Goal: Information Seeking & Learning: Learn about a topic

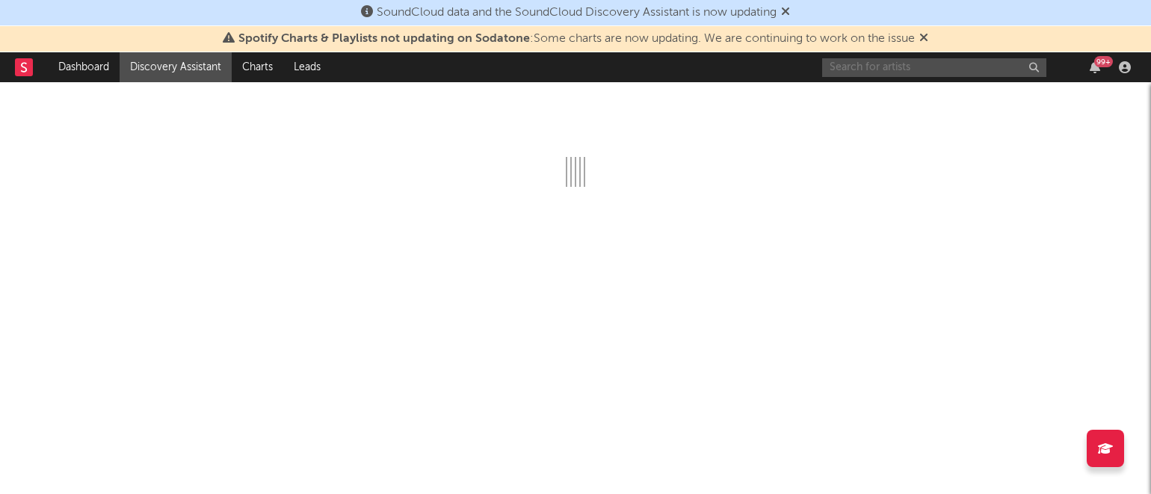
click at [866, 70] on input "text" at bounding box center [934, 67] width 224 height 19
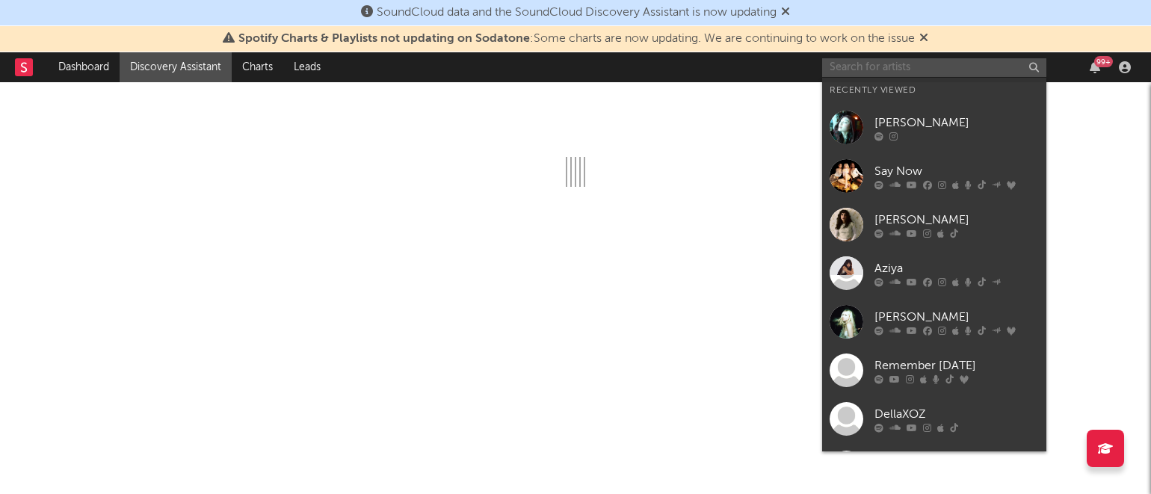
type input "n"
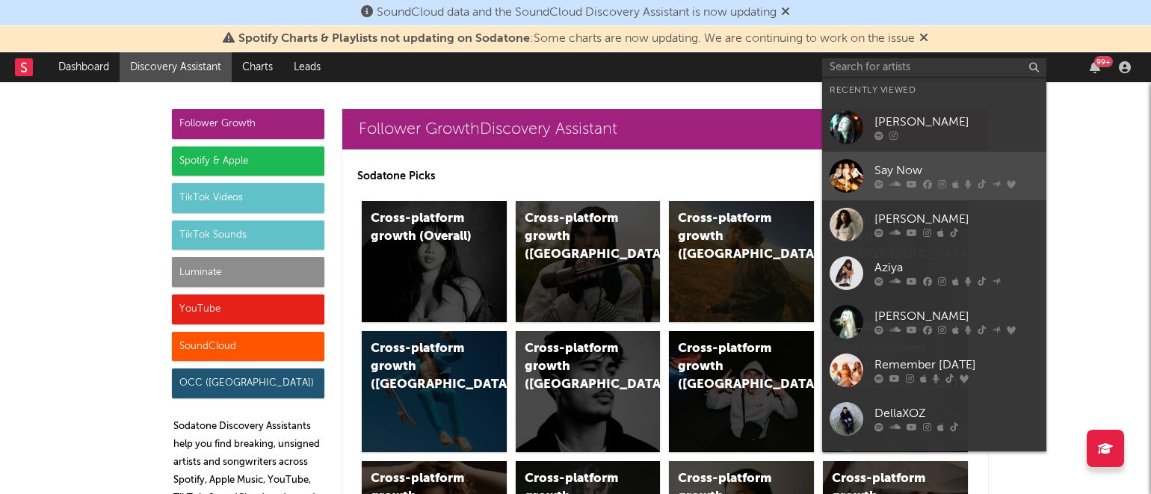
click at [929, 164] on link "Say Now" at bounding box center [934, 176] width 224 height 49
